Goal: Transaction & Acquisition: Purchase product/service

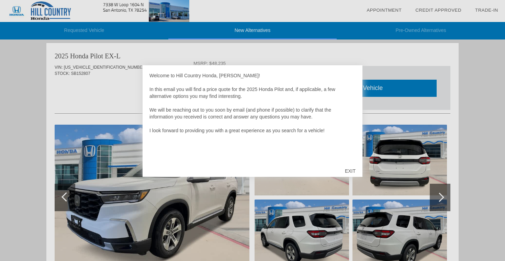
click at [348, 170] on div "EXIT" at bounding box center [350, 171] width 24 height 21
click at [350, 170] on div "EXIT" at bounding box center [350, 171] width 24 height 21
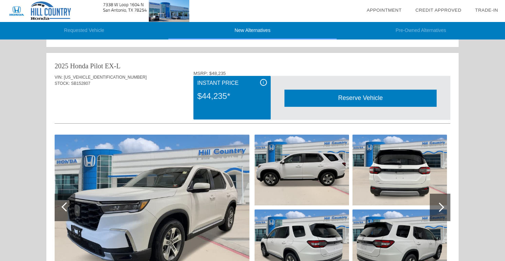
scroll to position [274, 0]
